Goal: Information Seeking & Learning: Find specific page/section

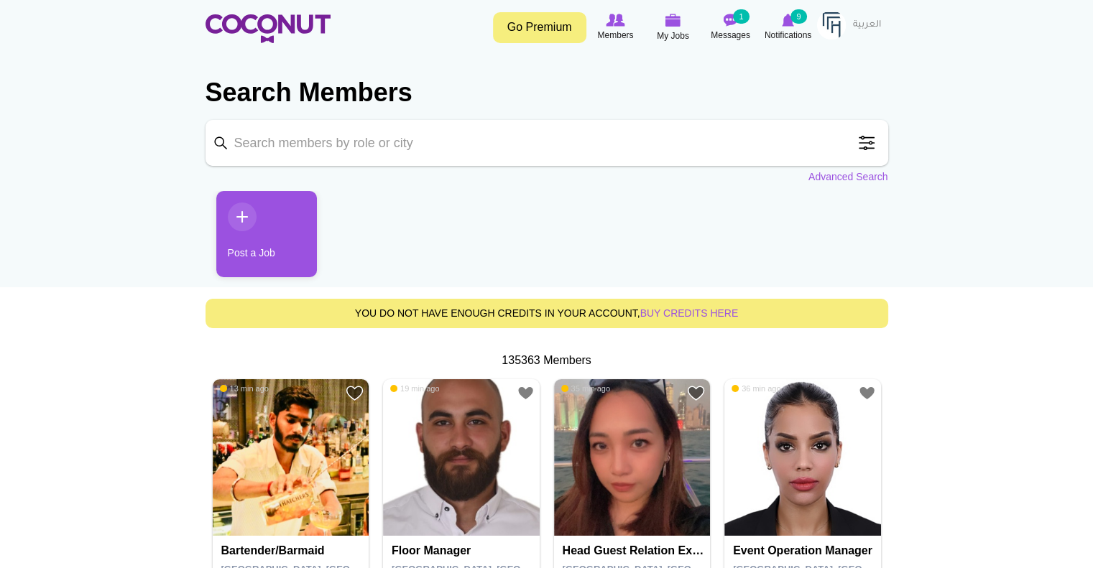
click at [861, 152] on span at bounding box center [866, 143] width 29 height 29
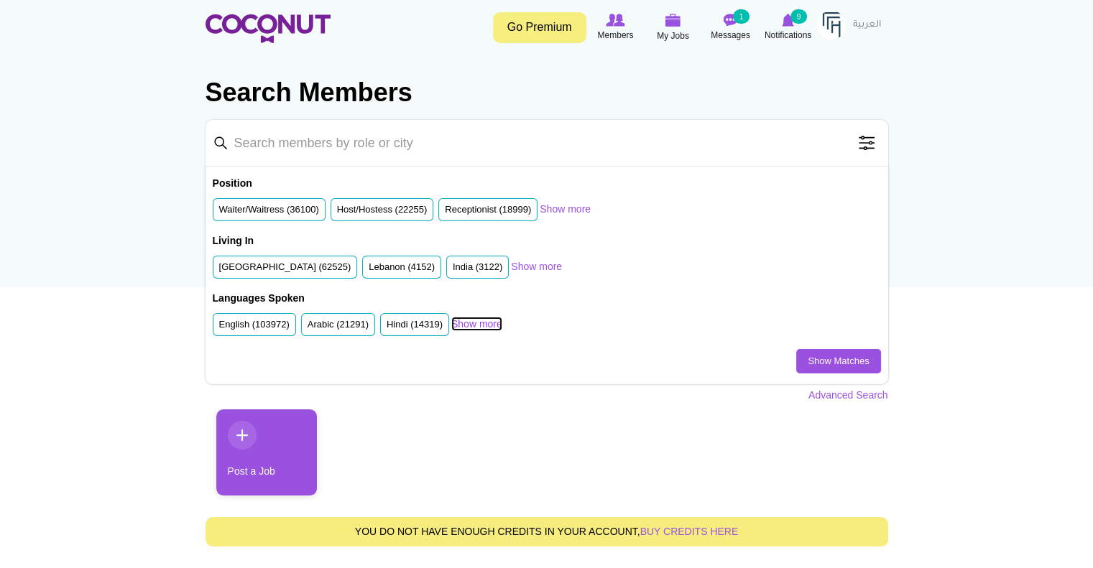
click at [484, 321] on link "Show more" at bounding box center [476, 324] width 51 height 14
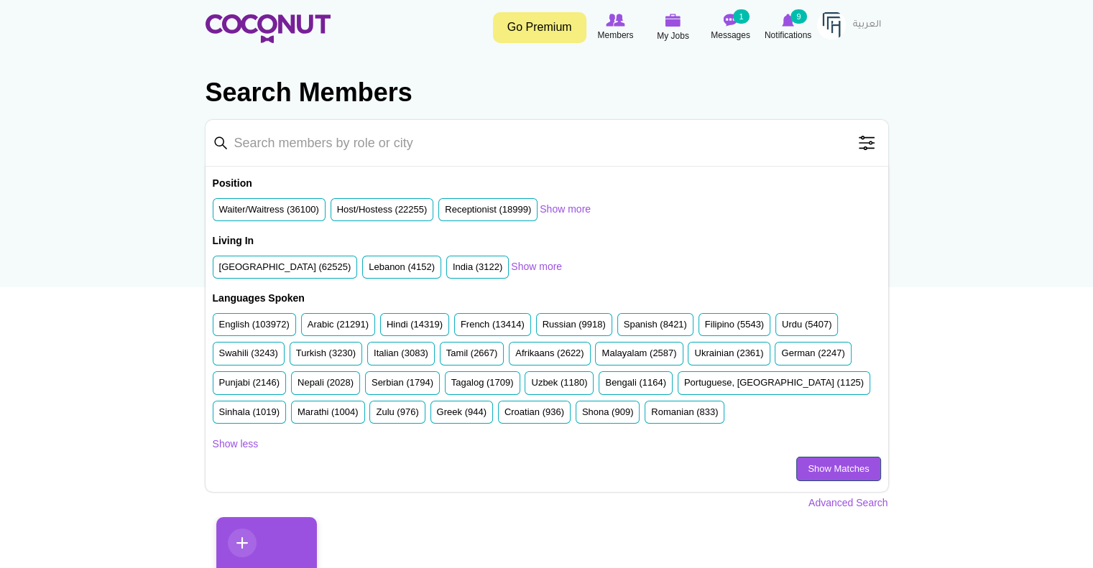
click at [819, 470] on link "Show Matches" at bounding box center [838, 469] width 84 height 24
click at [873, 145] on span at bounding box center [866, 143] width 29 height 29
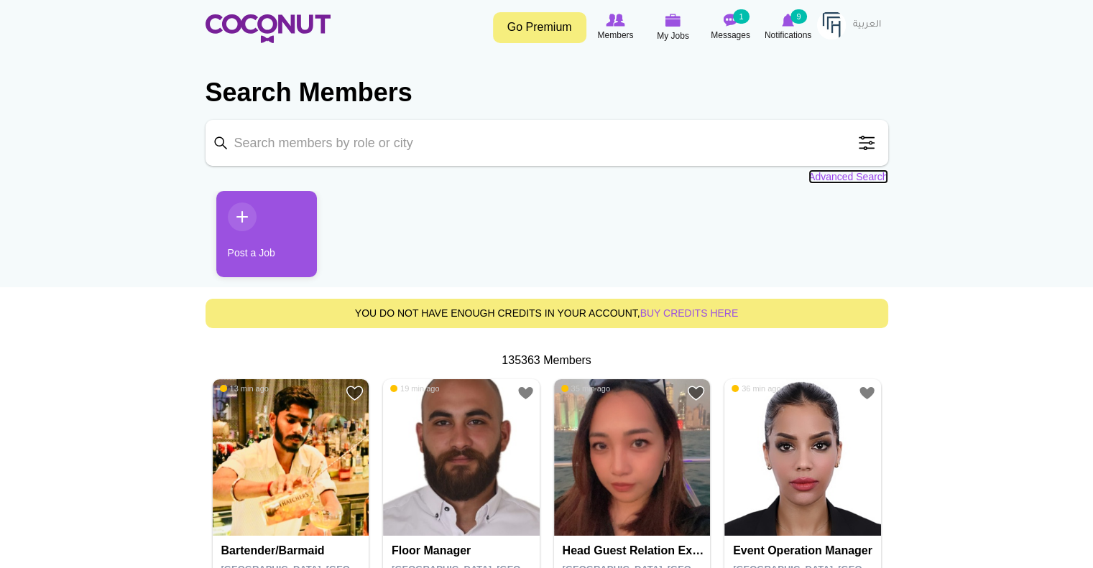
click at [868, 182] on link "Advanced Search" at bounding box center [848, 177] width 80 height 14
click at [833, 172] on link "Advanced Search" at bounding box center [848, 177] width 80 height 14
click at [848, 180] on link "Advanced Search" at bounding box center [848, 177] width 80 height 14
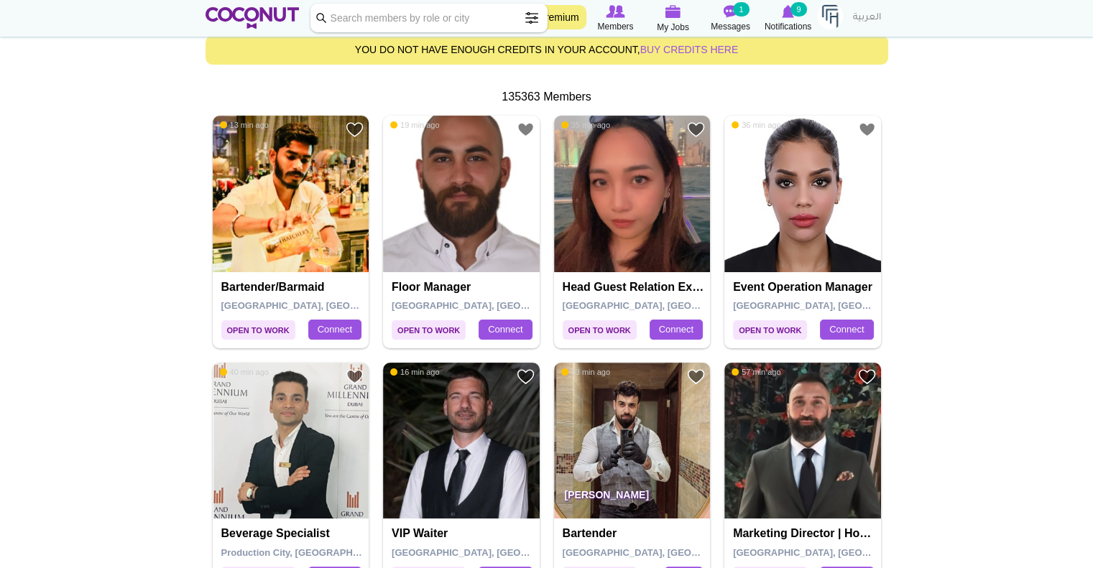
scroll to position [431, 0]
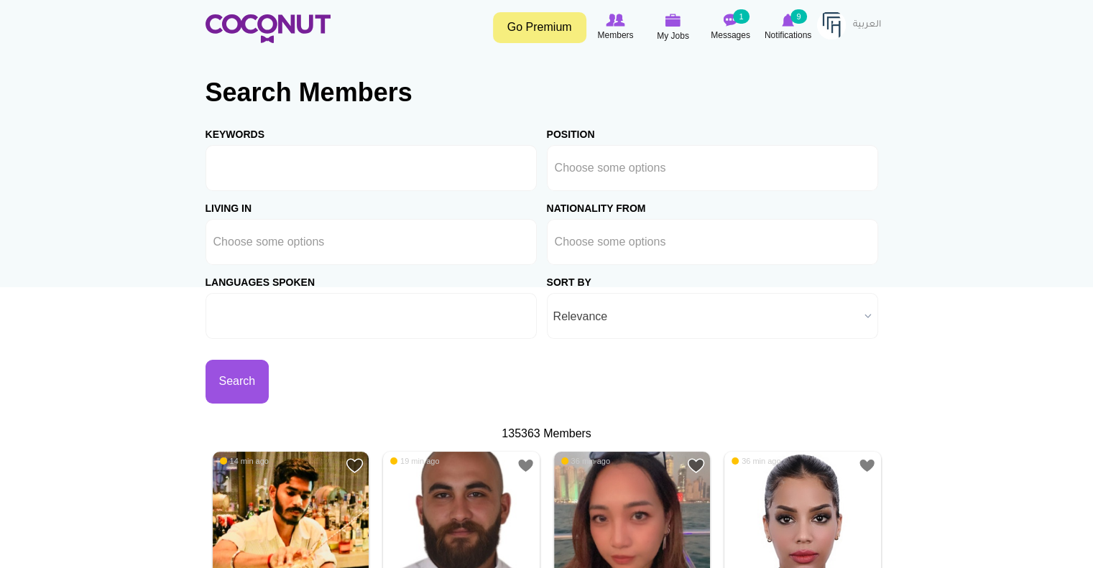
click at [391, 314] on ul at bounding box center [370, 316] width 331 height 46
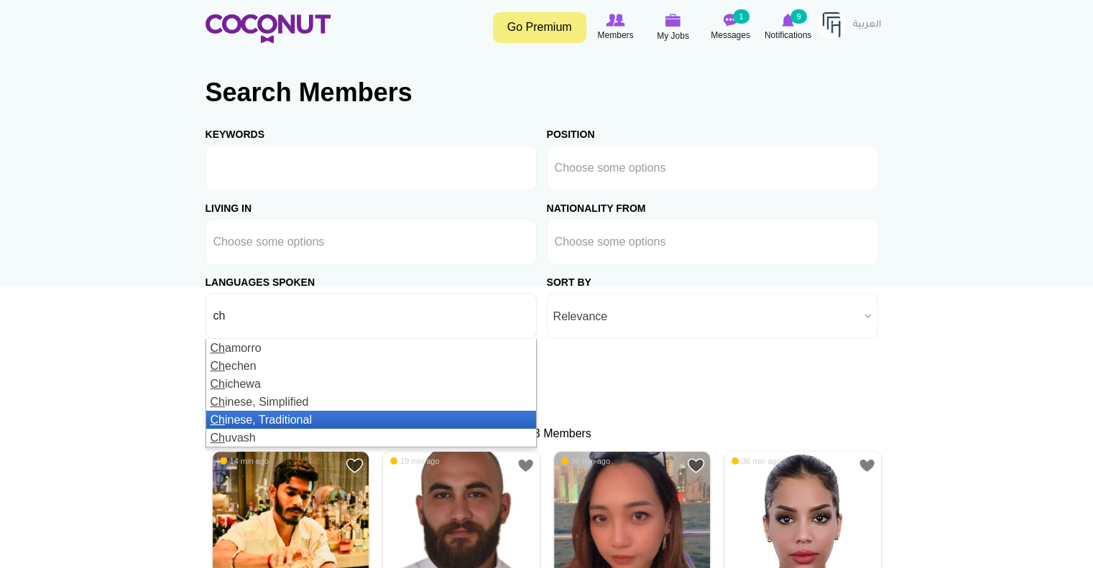
type input "ch"
click at [318, 417] on li "Ch inese, Traditional" at bounding box center [371, 420] width 330 height 18
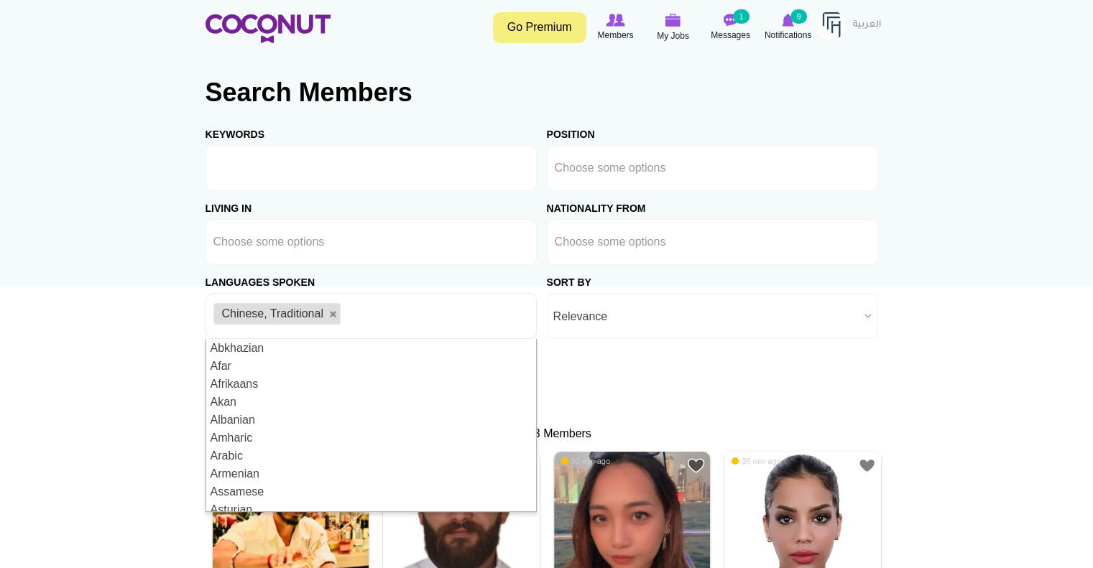
click at [657, 335] on span "Relevance" at bounding box center [705, 317] width 305 height 46
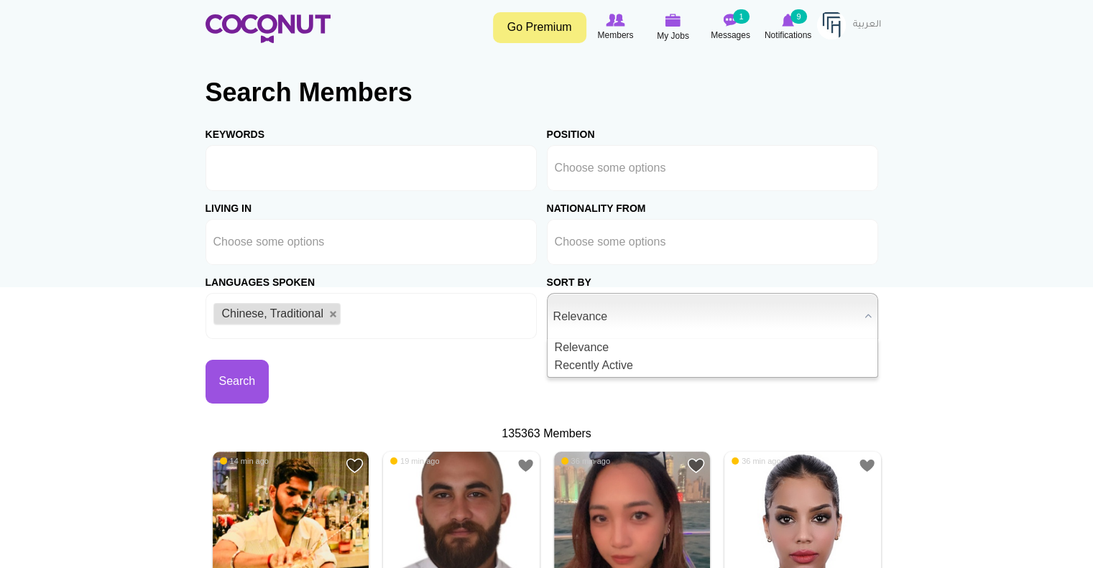
click at [494, 392] on div "Search" at bounding box center [375, 371] width 341 height 65
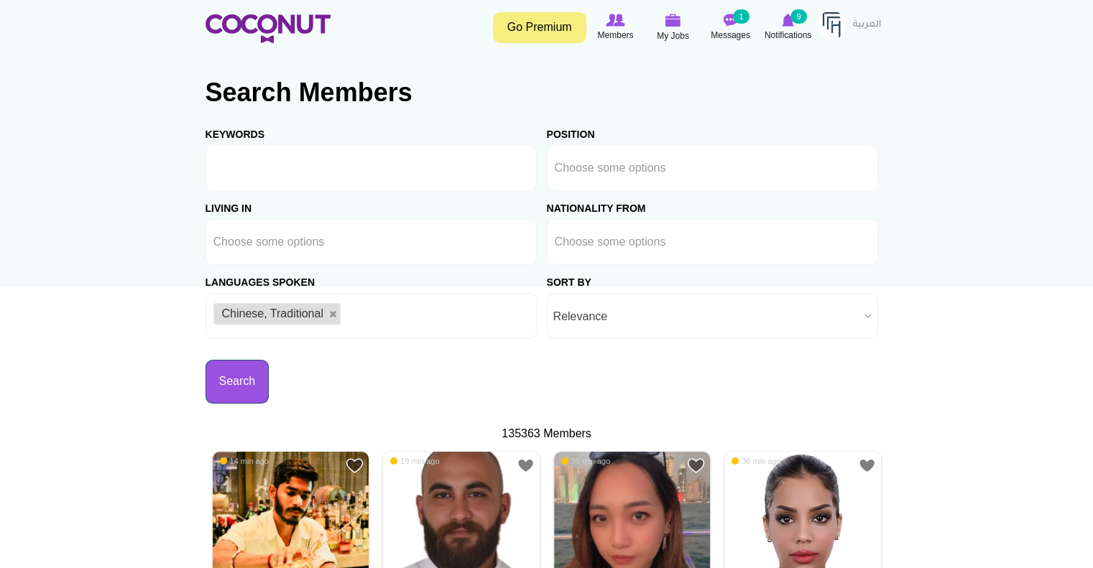
click at [233, 373] on button "Search" at bounding box center [237, 382] width 64 height 44
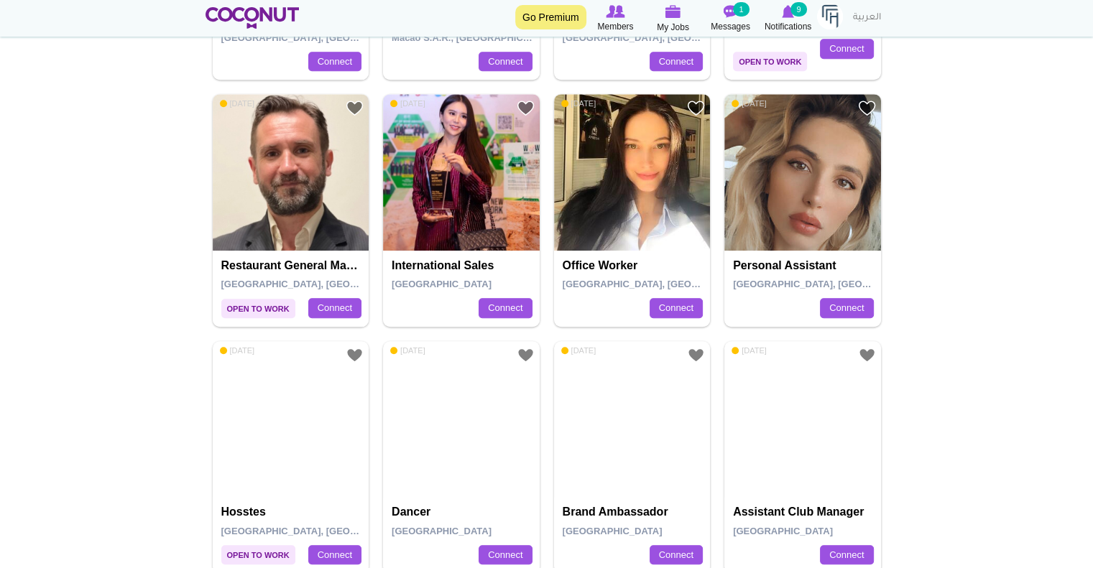
scroll to position [934, 0]
